Goal: Obtain resource: Download file/media

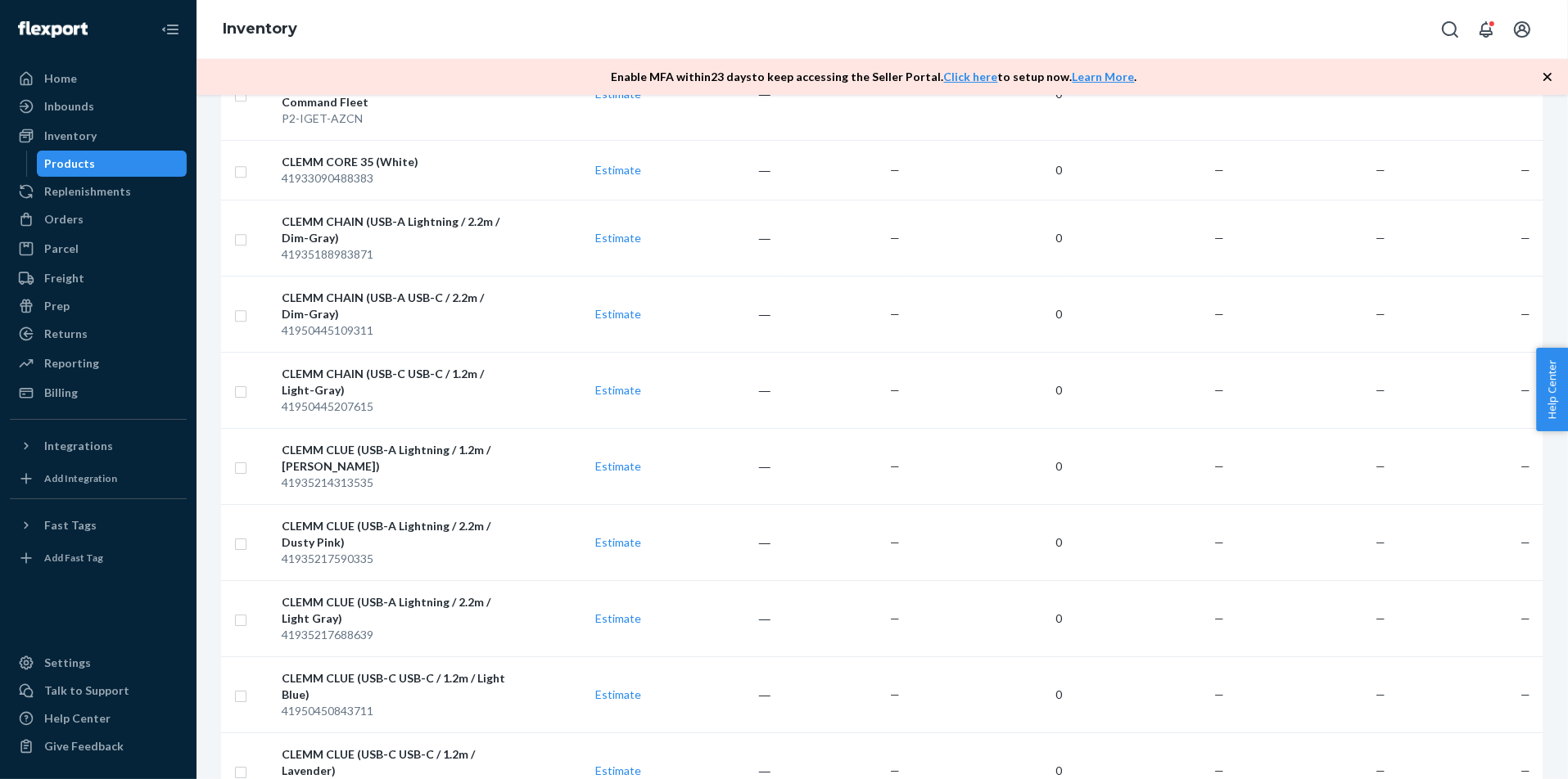
scroll to position [6637, 0]
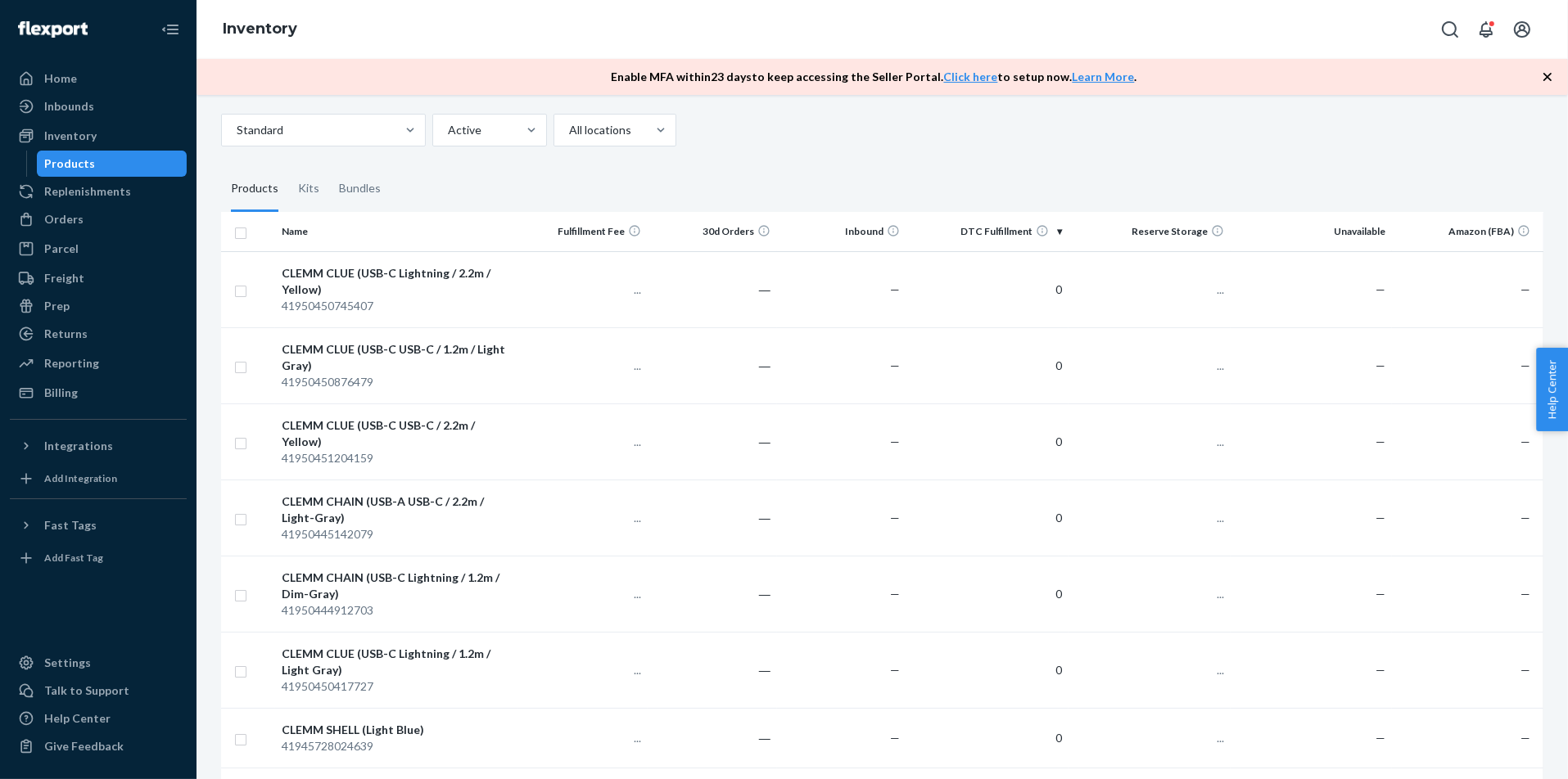
scroll to position [73, 0]
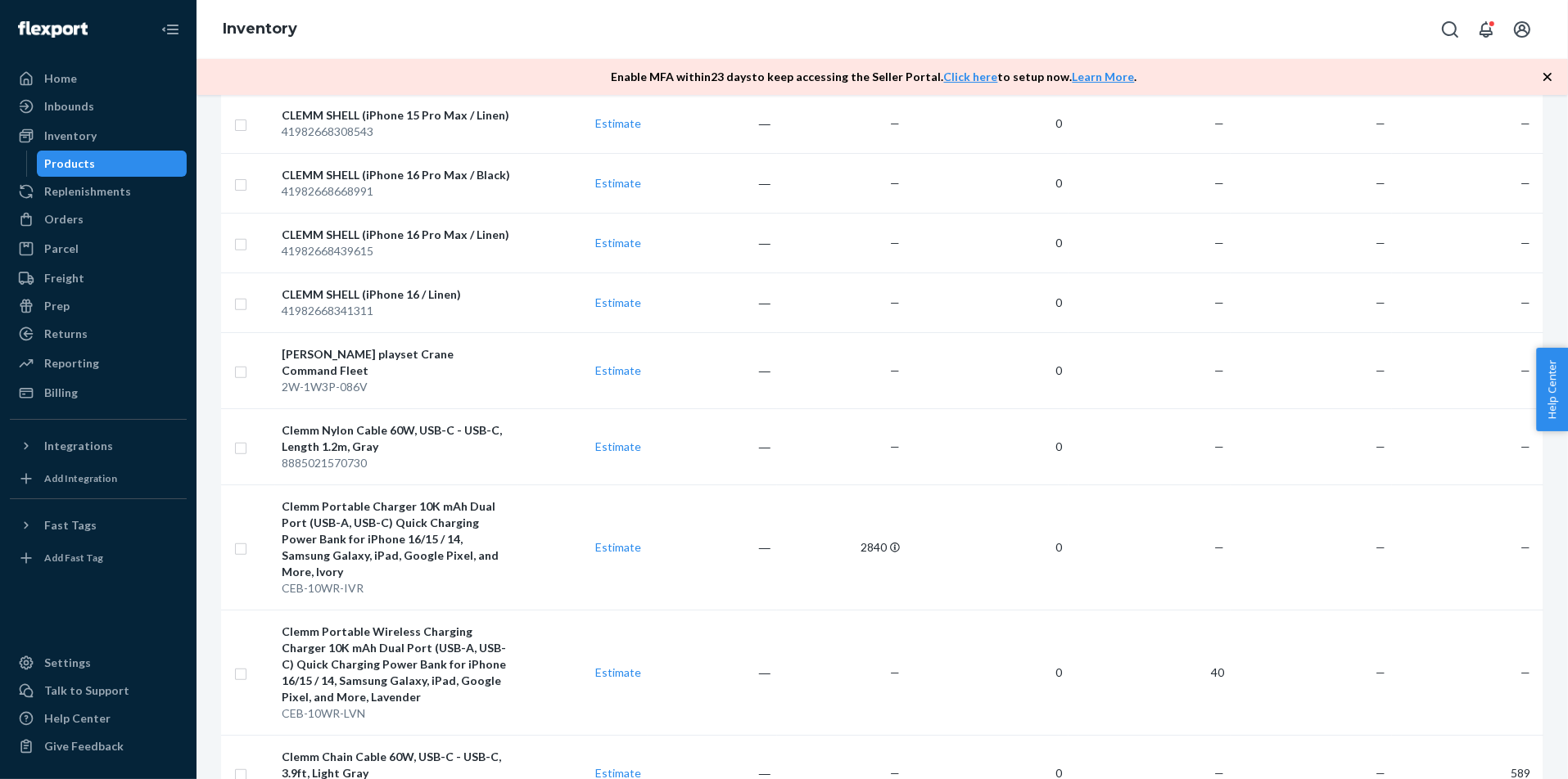
scroll to position [0, 0]
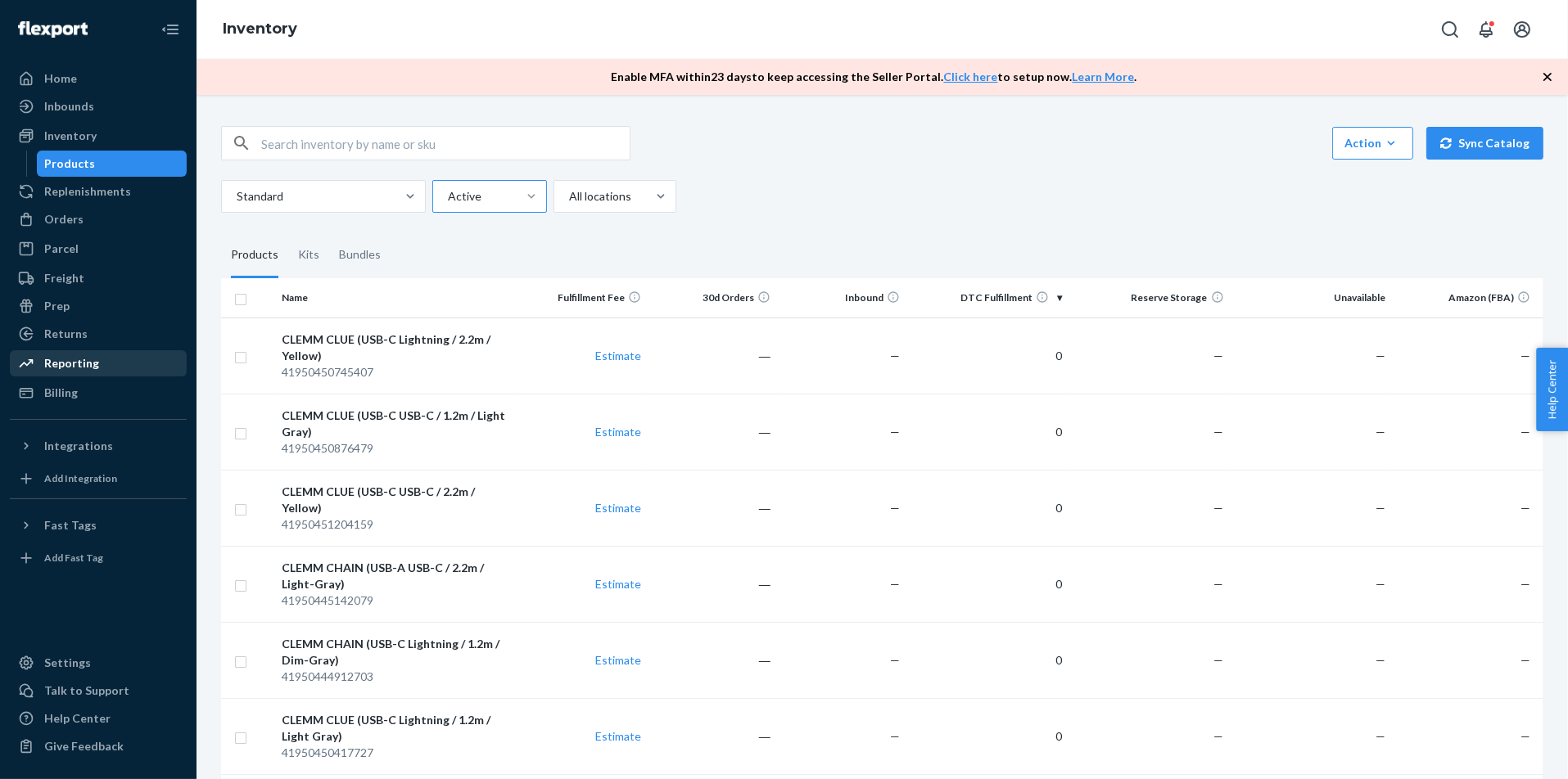
click at [128, 353] on div "Reporting" at bounding box center [98, 364] width 174 height 23
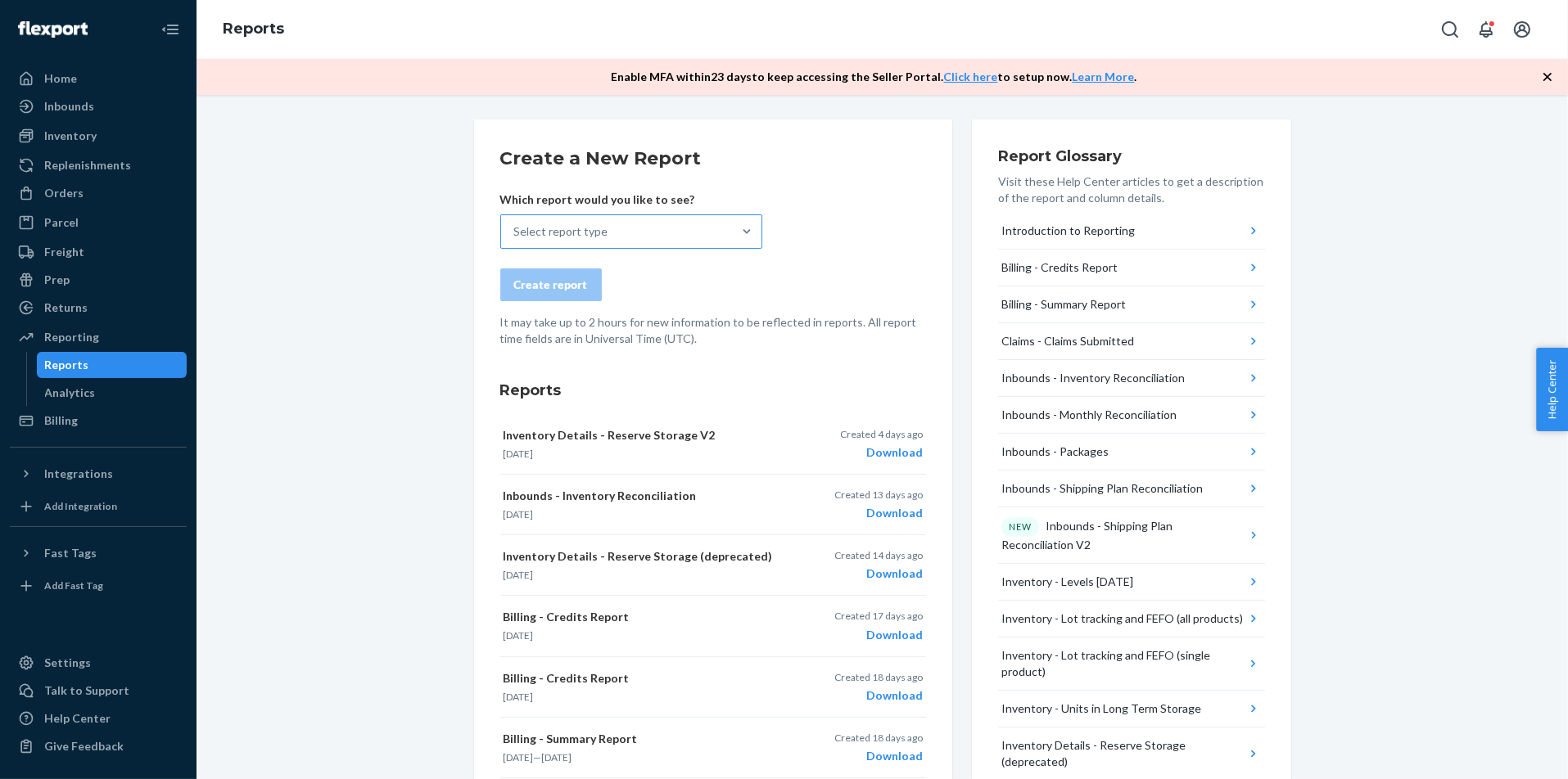
click at [711, 231] on div "Select report type" at bounding box center [616, 232] width 231 height 33
click at [515, 231] on input "Select report type" at bounding box center [515, 232] width 2 height 16
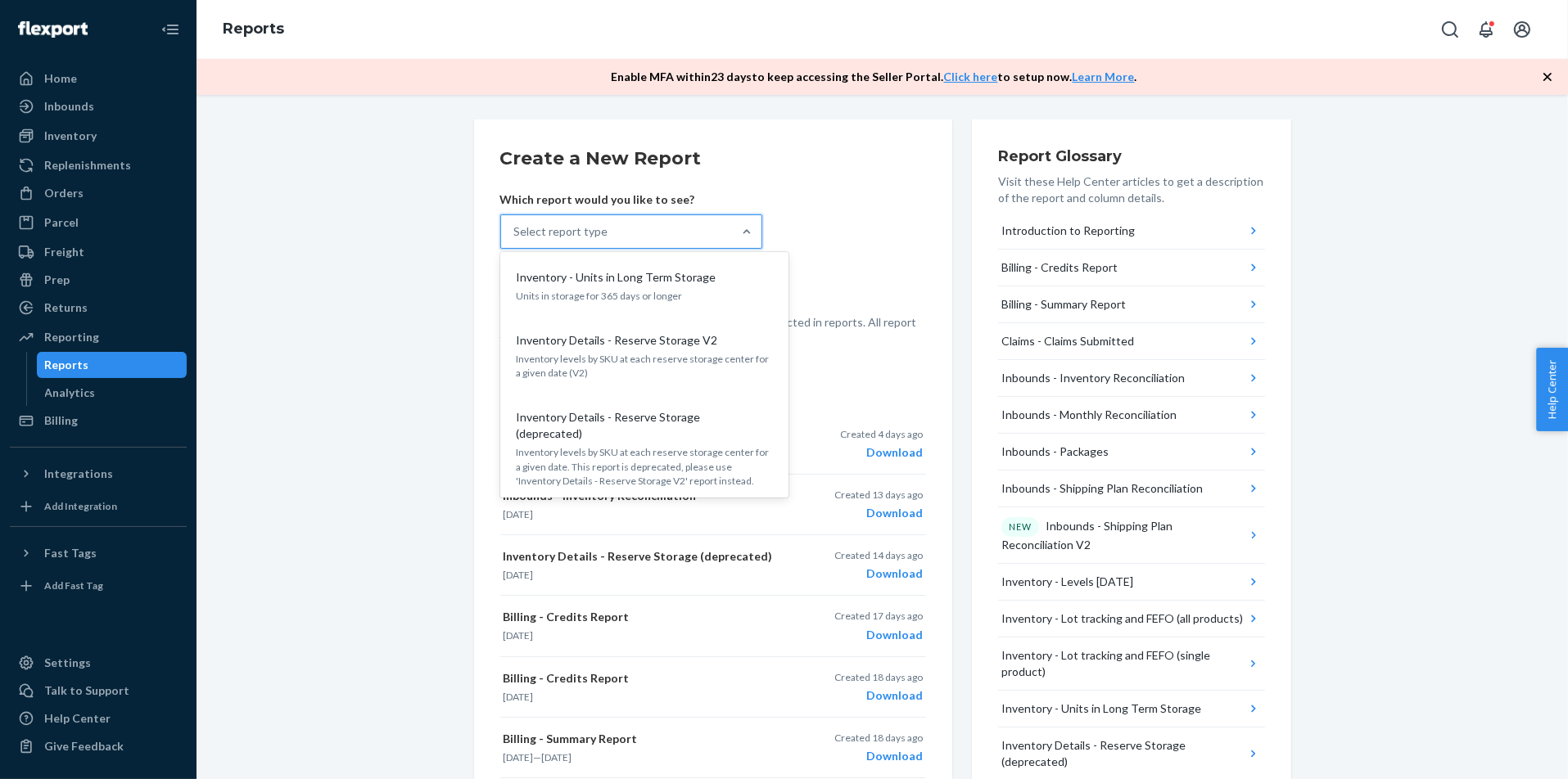
scroll to position [670, 0]
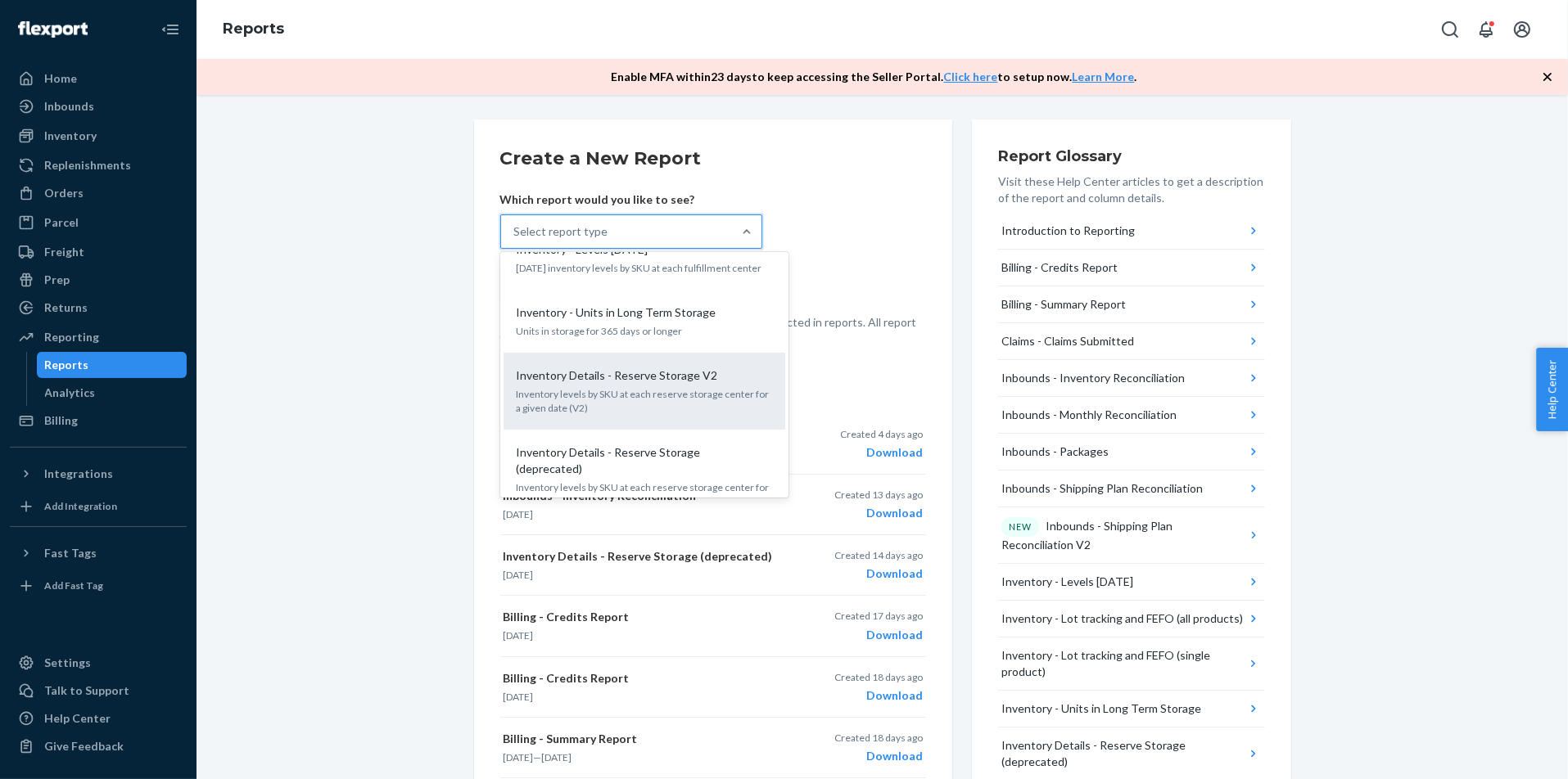
click at [702, 388] on p "Inventory levels by SKU at each reserve storage center for a given date (V2)" at bounding box center [644, 401] width 256 height 28
click at [515, 240] on input "option Inventory Details - Reserve Storage V2 focused, 12 of 27. 27 results ava…" at bounding box center [515, 232] width 2 height 16
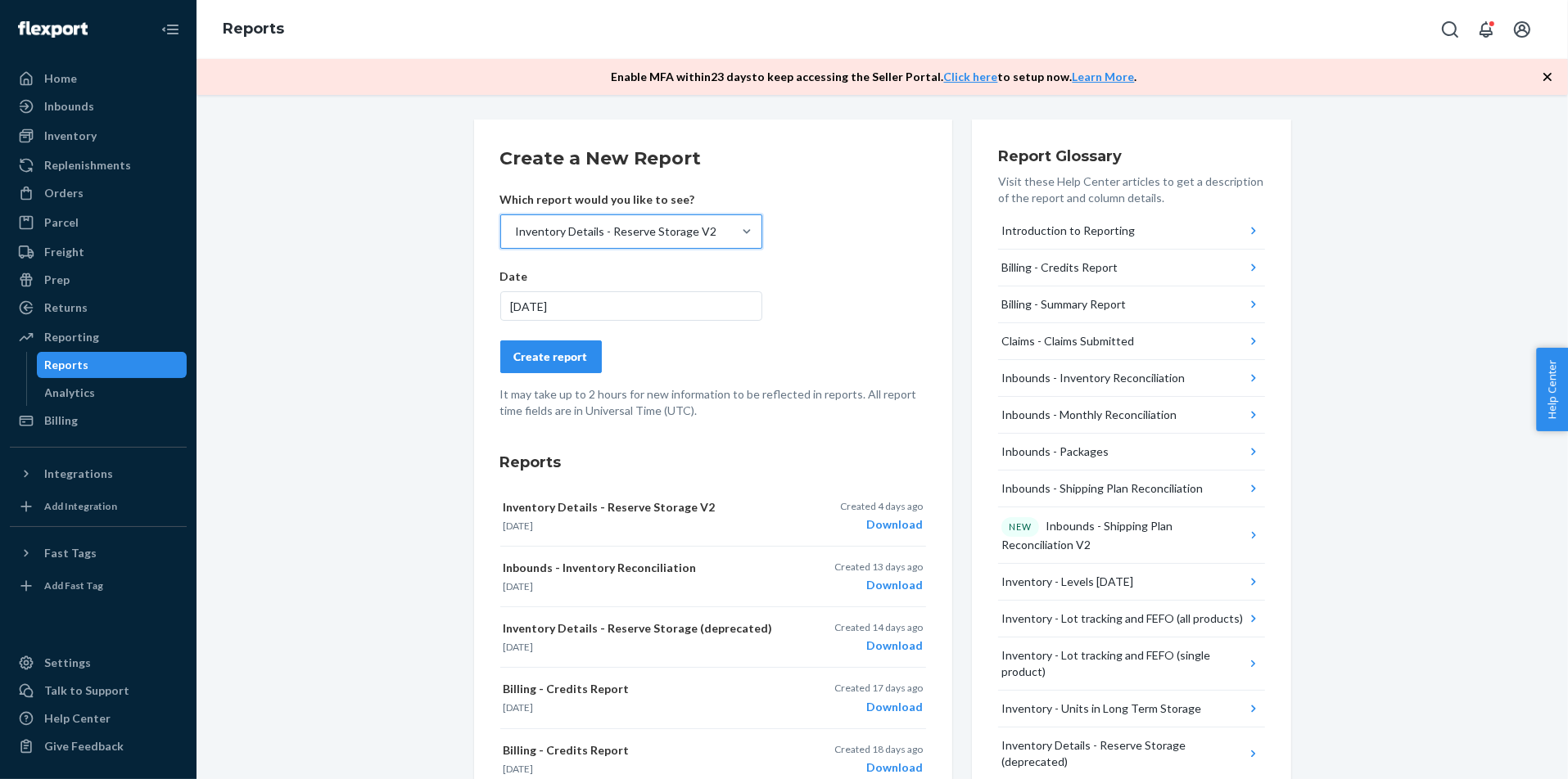
click at [583, 361] on div "Create report" at bounding box center [551, 357] width 74 height 16
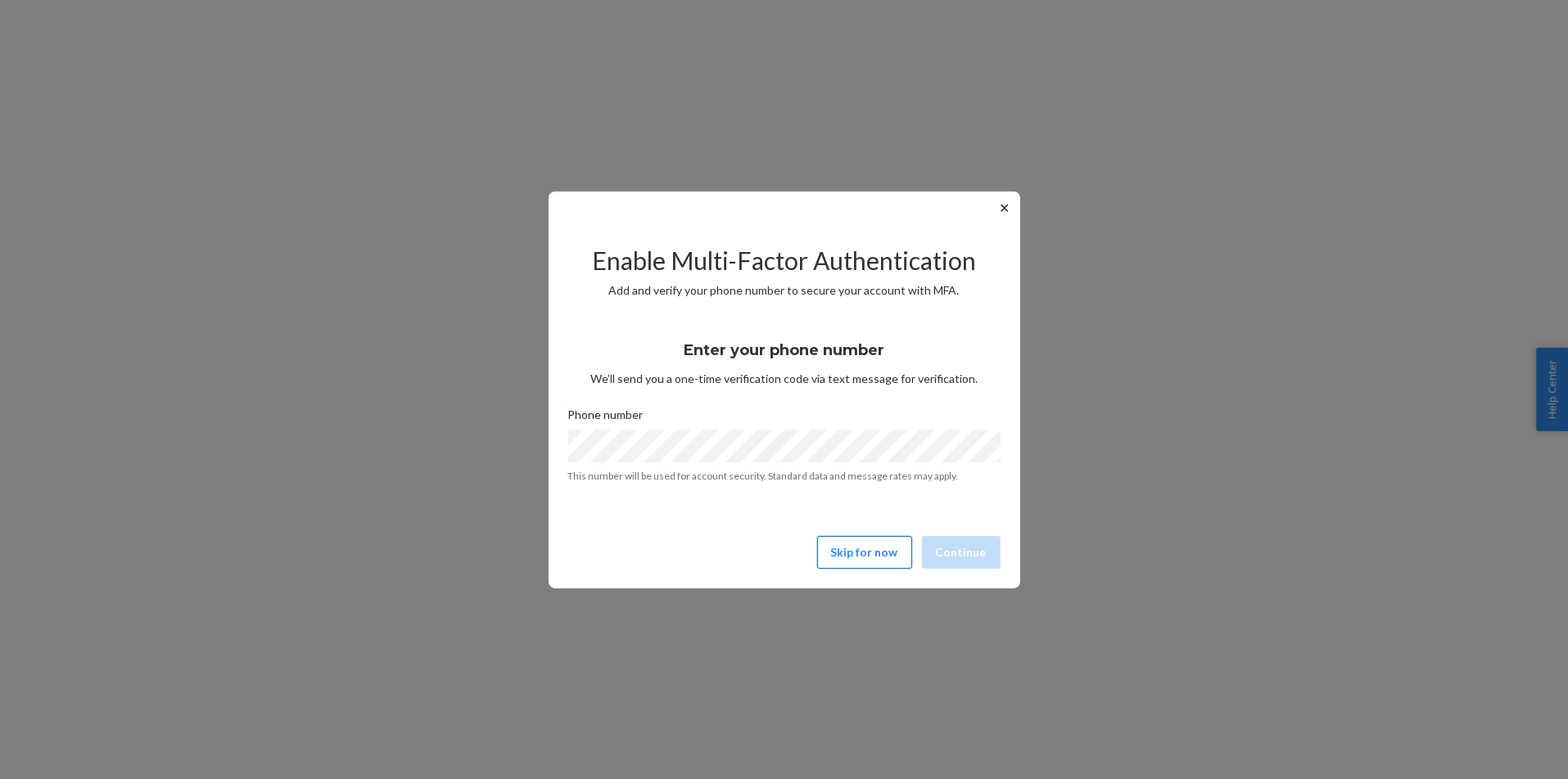
click at [843, 541] on button "Skip for now" at bounding box center [864, 552] width 95 height 33
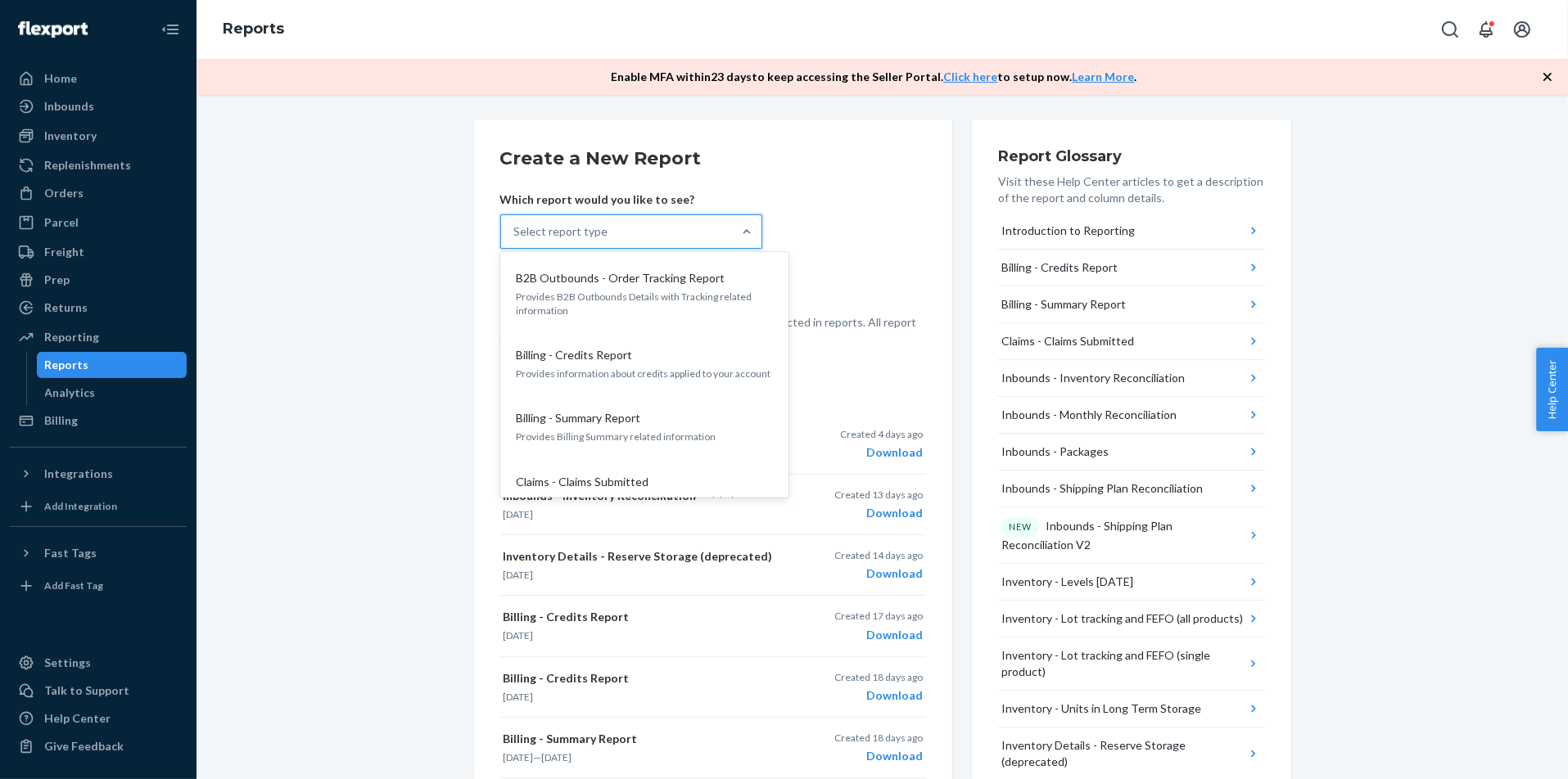
click at [684, 227] on div "Select report type" at bounding box center [616, 232] width 231 height 33
click at [515, 227] on input "option B2B Outbounds - Order Tracking Report focused, 1 of 27. 27 results avail…" at bounding box center [515, 232] width 2 height 16
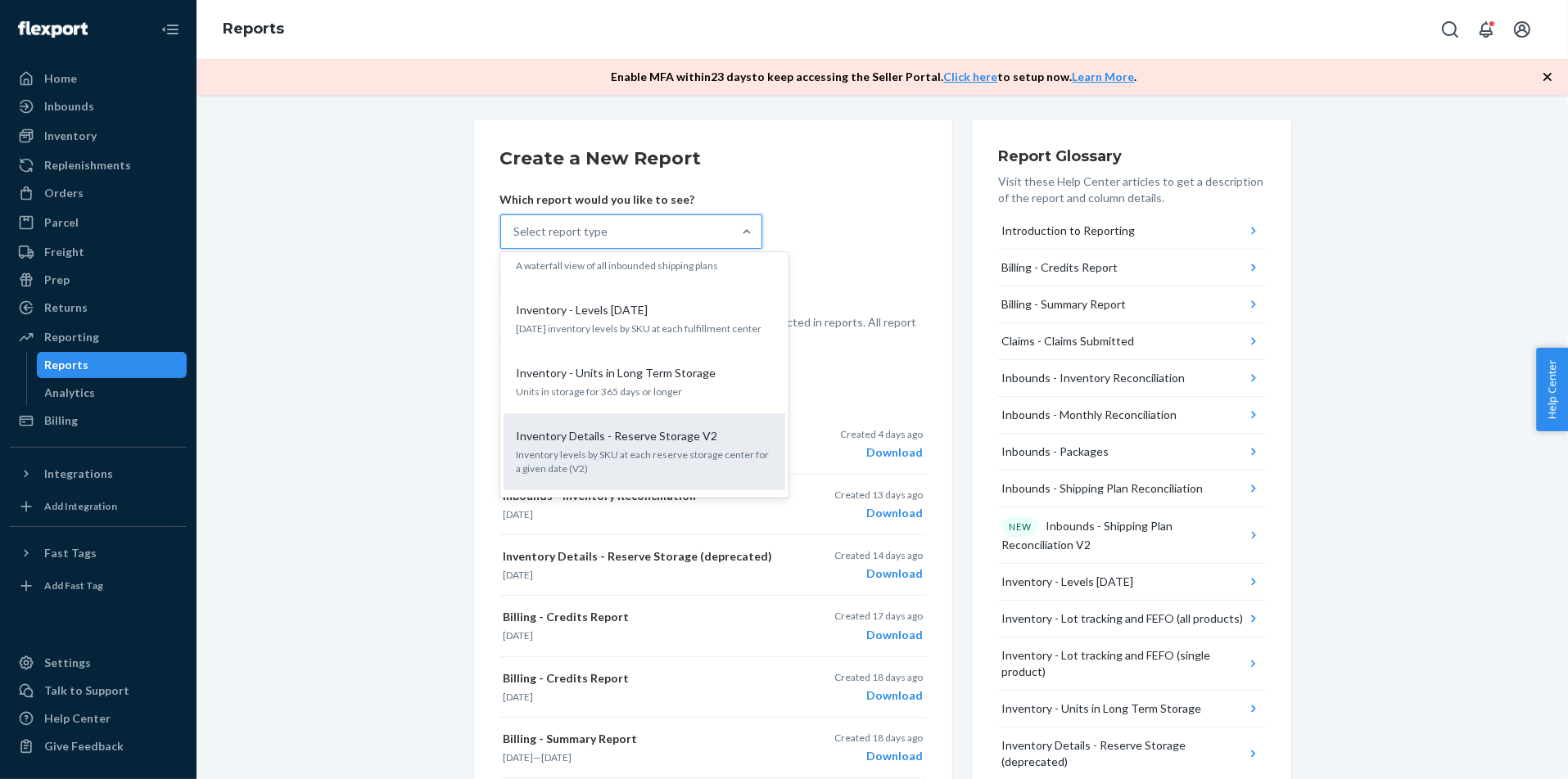
click at [665, 428] on p "Inventory Details - Reserve Storage V2" at bounding box center [617, 436] width 202 height 16
click at [515, 240] on input "option Inventory Details - Reserve Storage V2 focused, 12 of 27. 27 results ava…" at bounding box center [515, 232] width 2 height 16
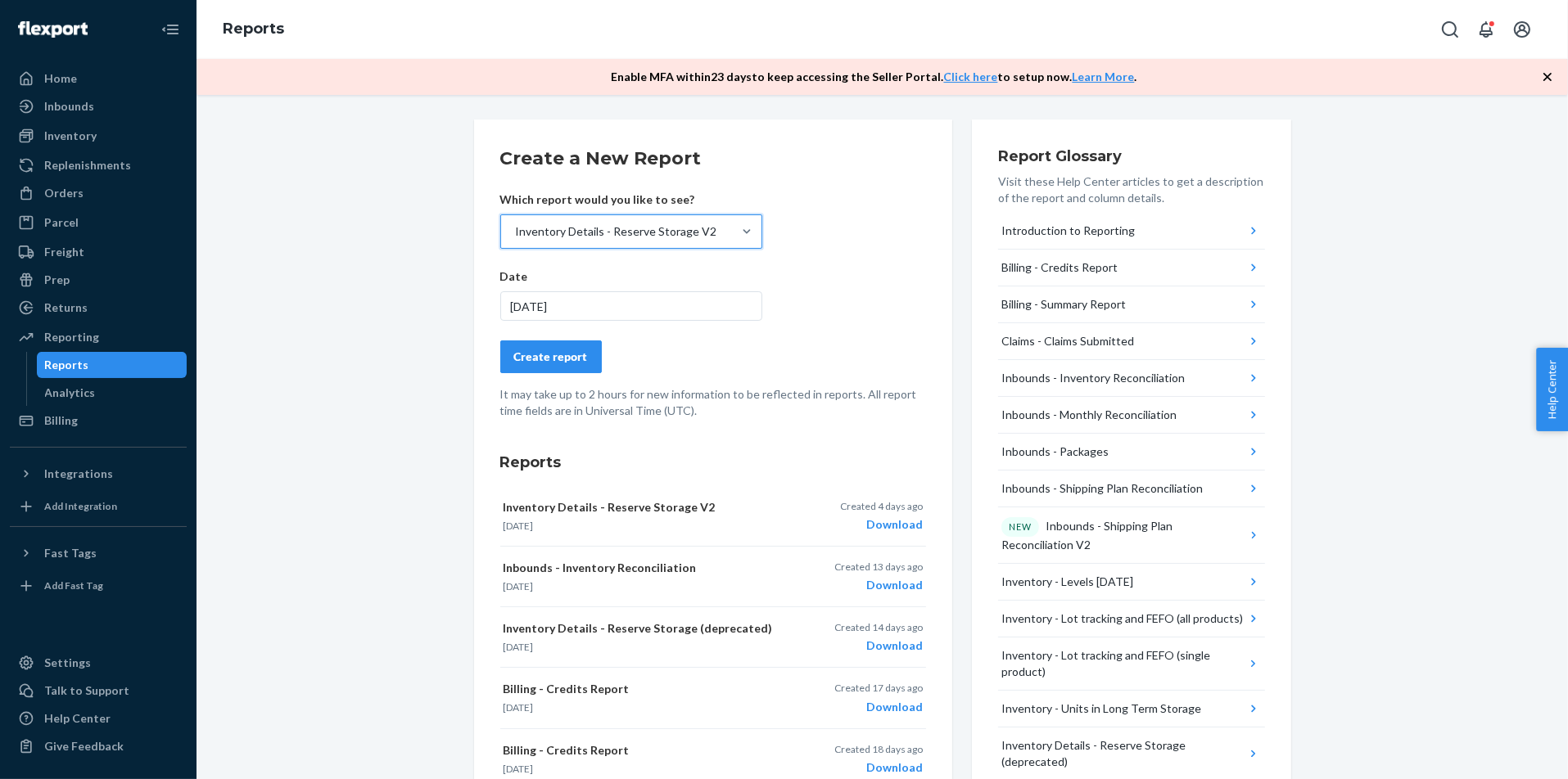
click at [542, 357] on div "Create report" at bounding box center [551, 357] width 74 height 16
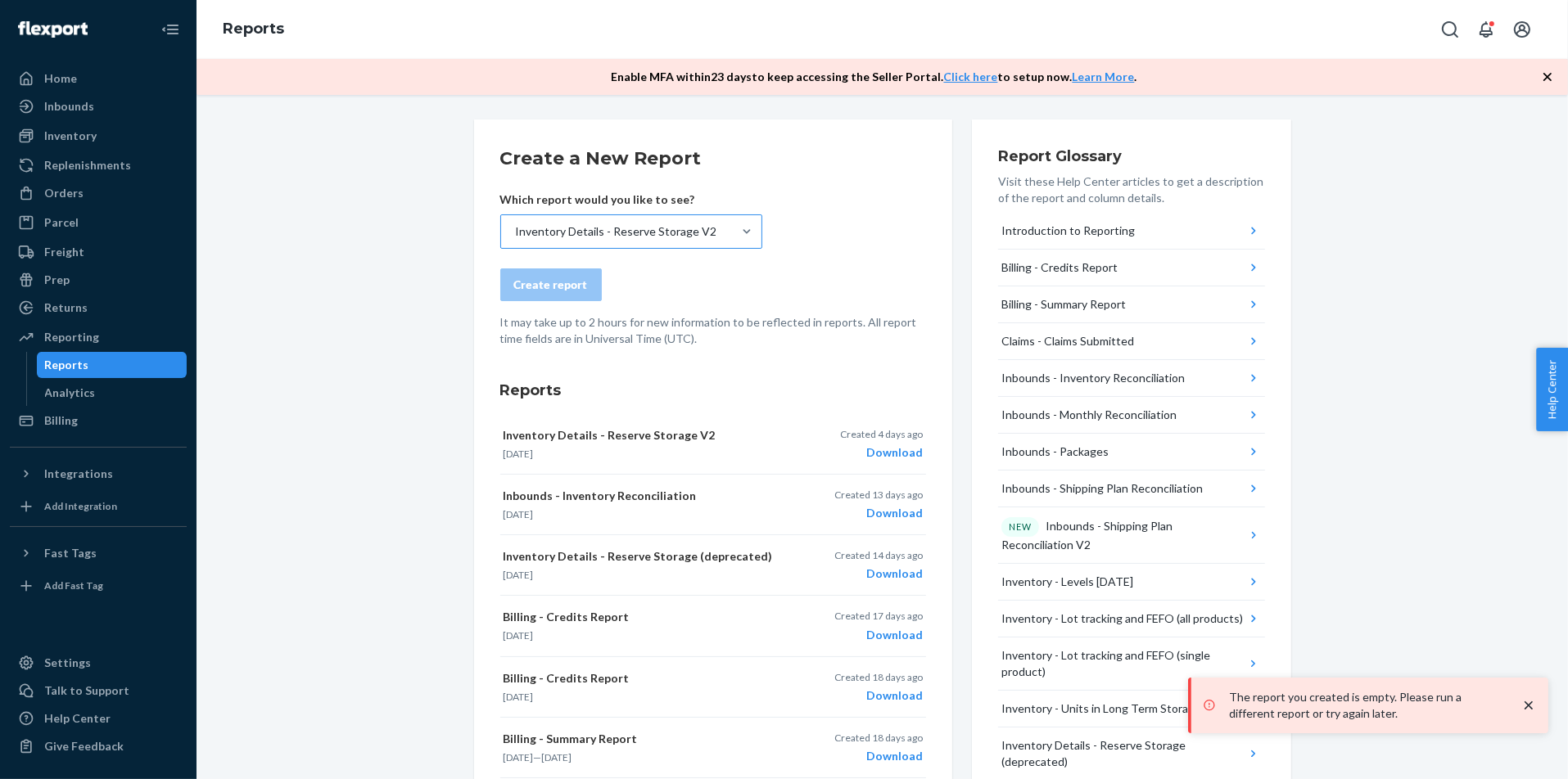
click at [728, 242] on div "Inventory Details - Reserve Storage V2" at bounding box center [616, 232] width 231 height 33
click at [515, 240] on input "Inventory Details - Reserve Storage V2" at bounding box center [515, 232] width 2 height 16
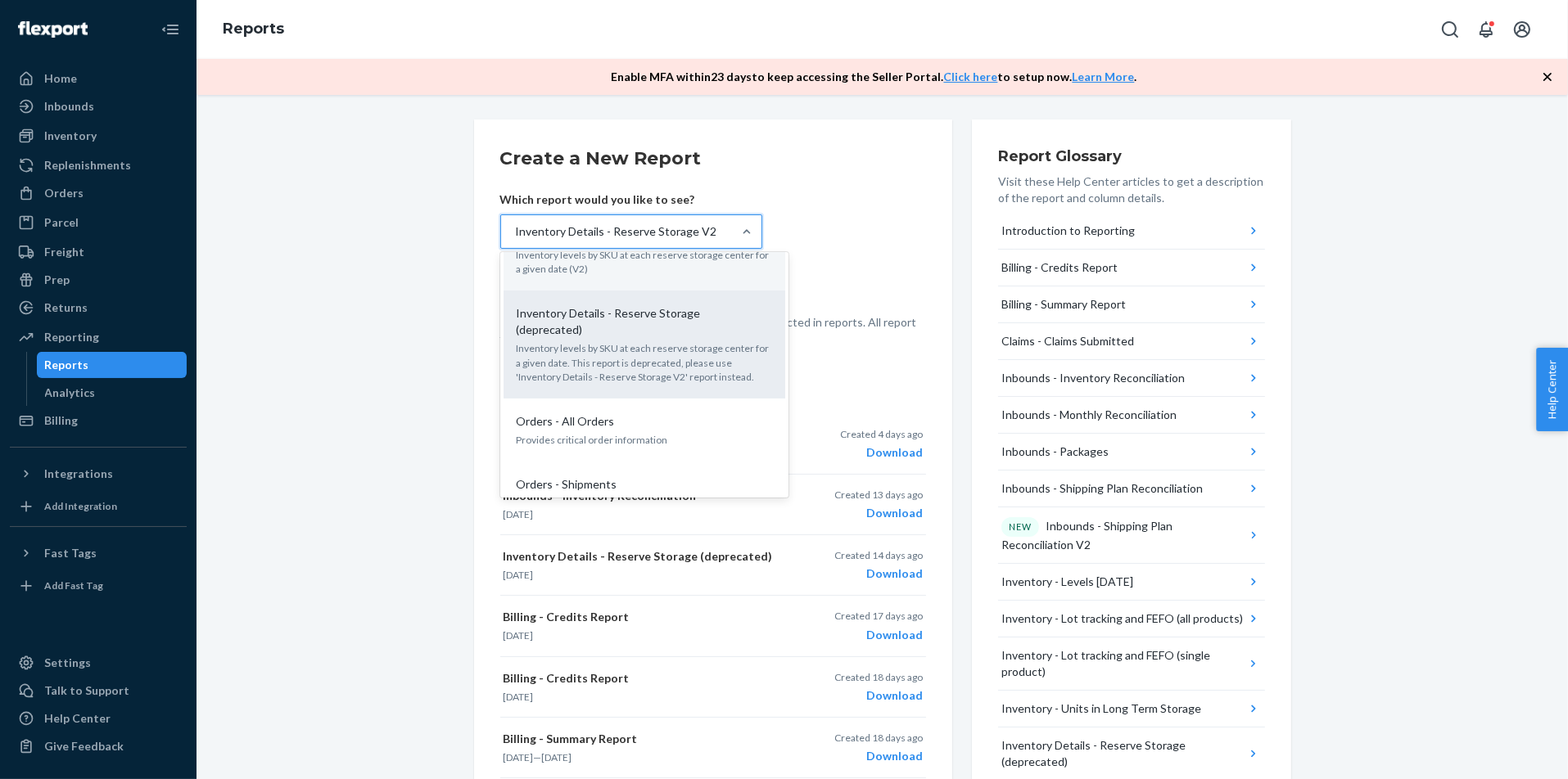
scroll to position [716, 0]
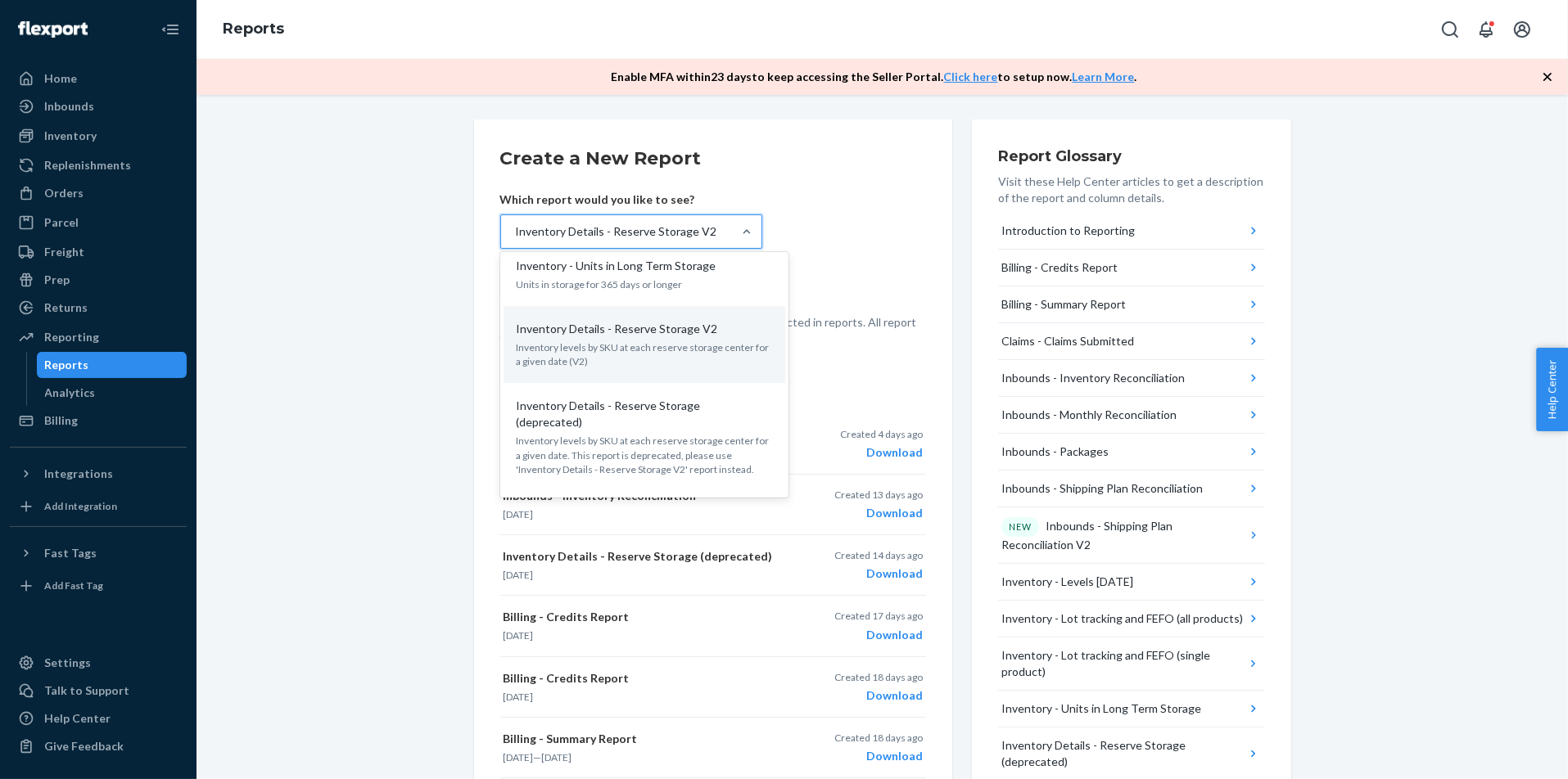
click at [863, 252] on form "Create a New Report Which report would you like to see? option Inventory Detail…" at bounding box center [713, 247] width 425 height 202
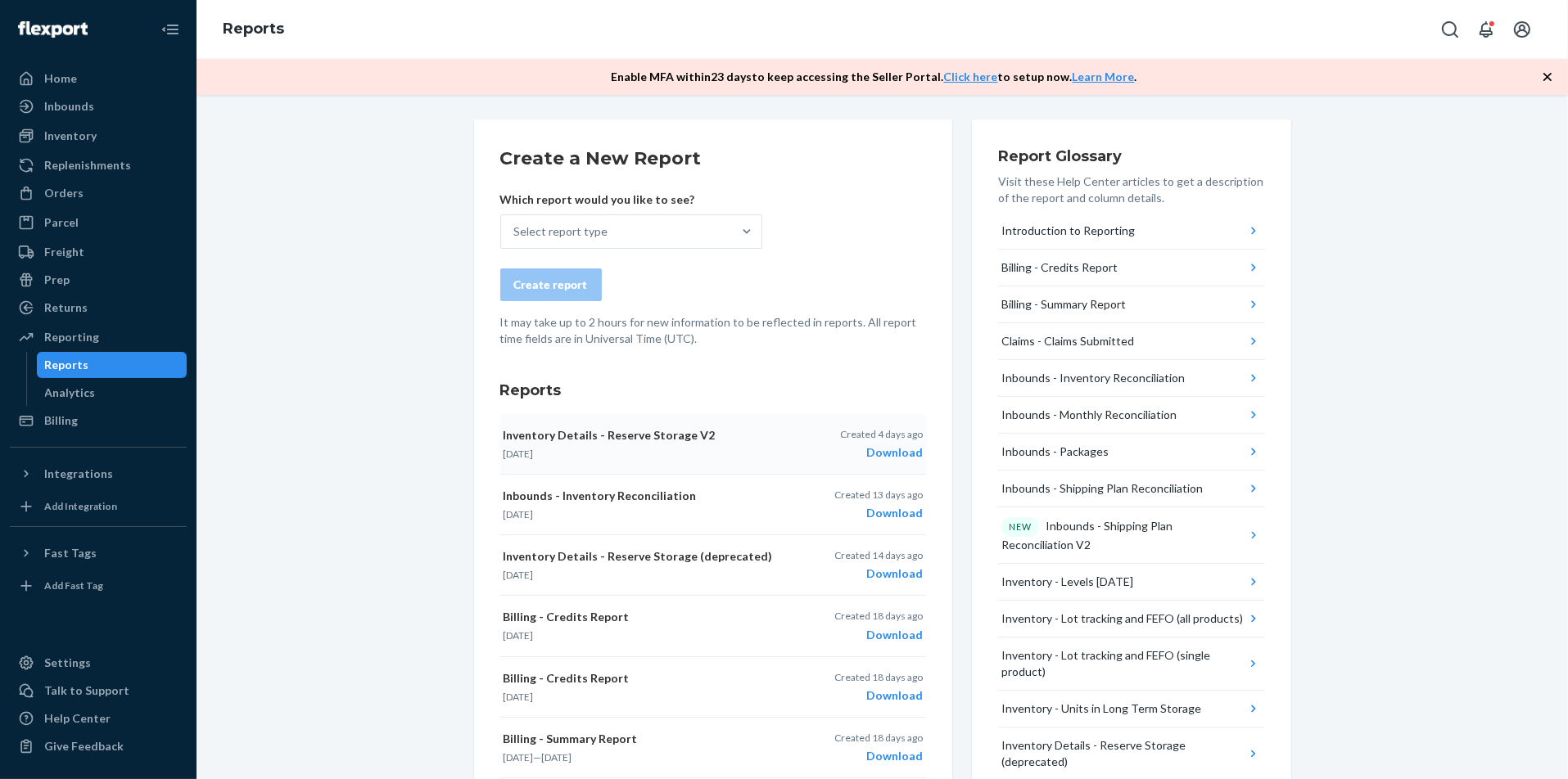
click at [919, 448] on div "Download" at bounding box center [881, 452] width 83 height 16
